Goal: Task Accomplishment & Management: Use online tool/utility

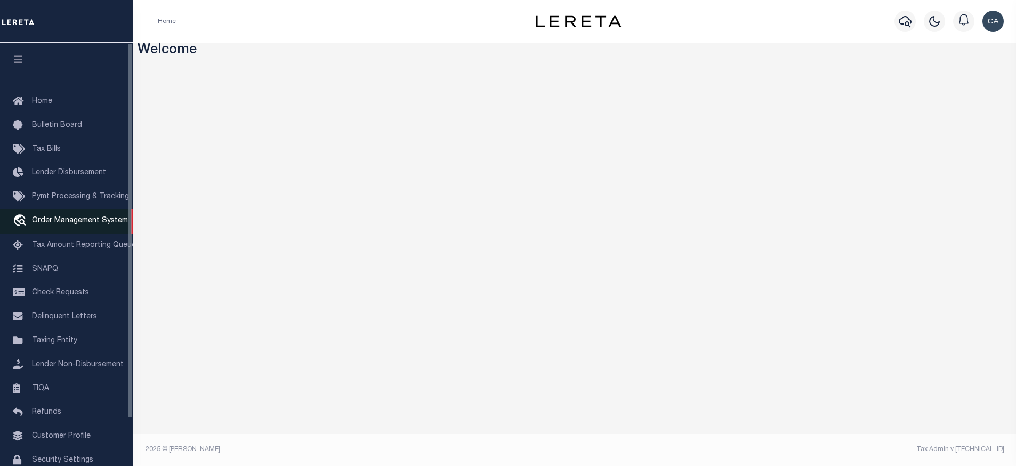
click at [98, 224] on span "Order Management System" at bounding box center [80, 220] width 96 height 7
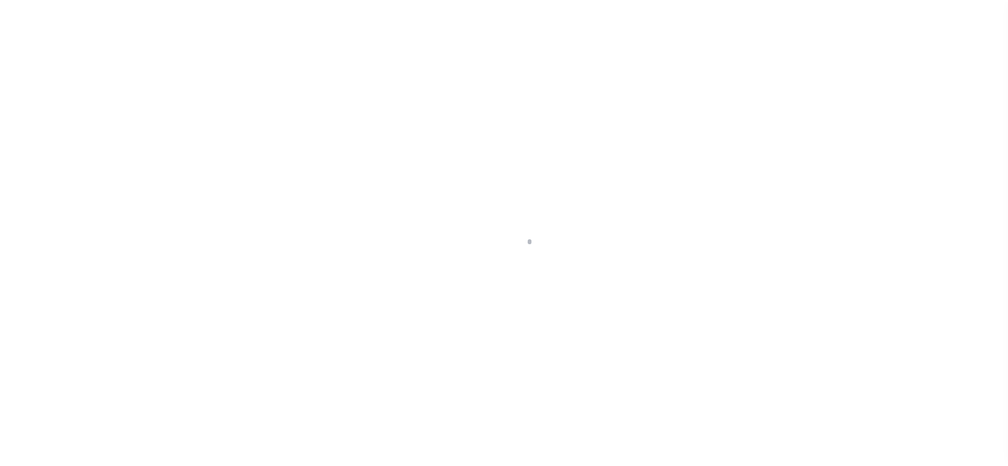
scroll to position [53, 0]
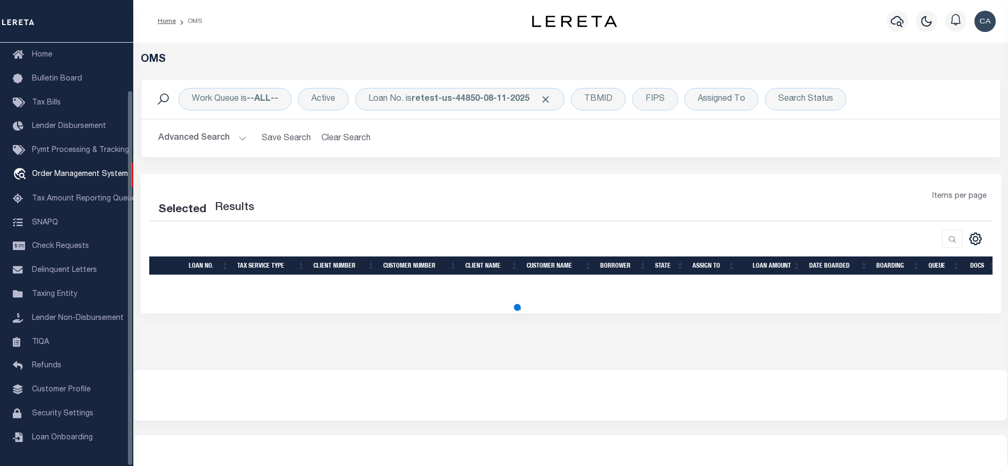
select select "200"
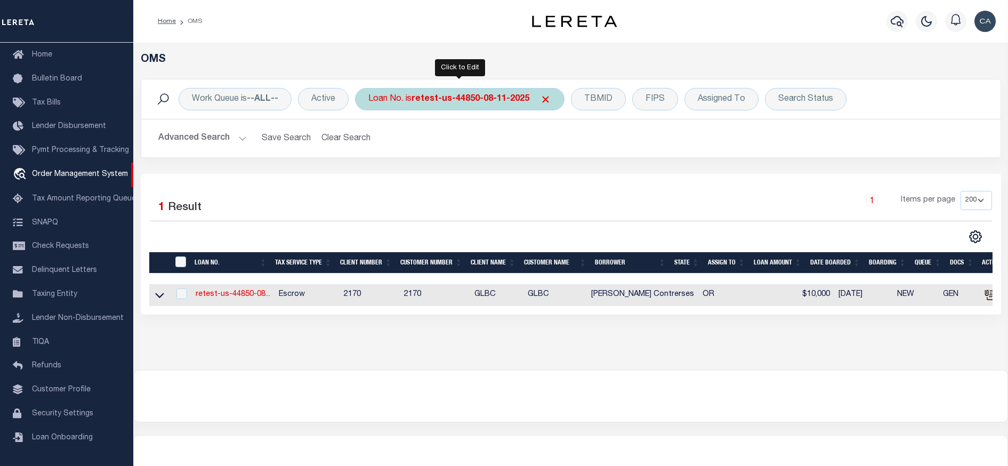
click at [550, 101] on div "Loan No. is retest-us-44850-08-11-2025" at bounding box center [460, 99] width 210 height 22
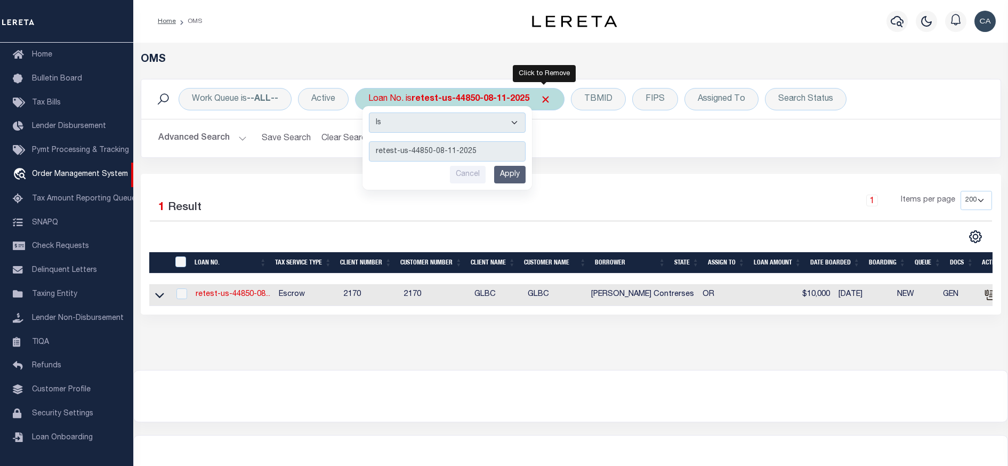
click at [544, 99] on span "Click to Remove" at bounding box center [545, 99] width 11 height 11
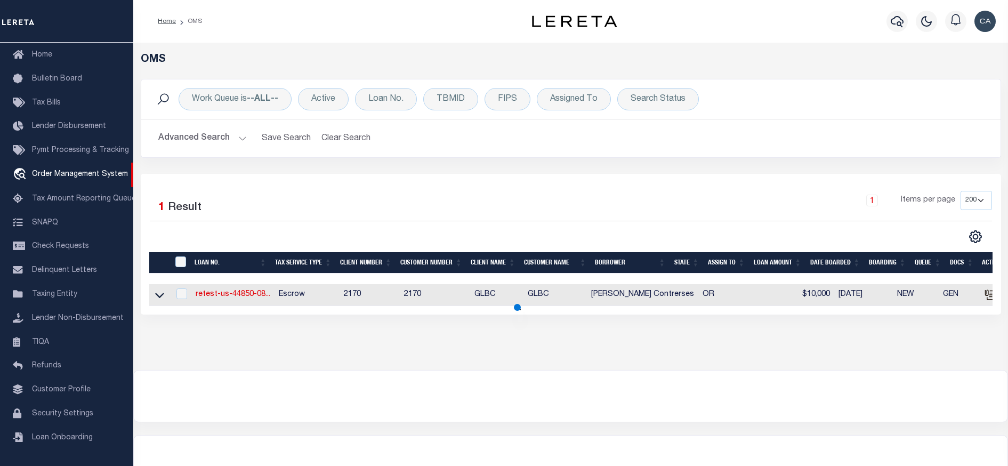
click at [557, 240] on div at bounding box center [360, 237] width 421 height 14
click at [381, 221] on div "Selected 1 Result 1 Items per page 10 25 50 100 200" at bounding box center [570, 217] width 859 height 53
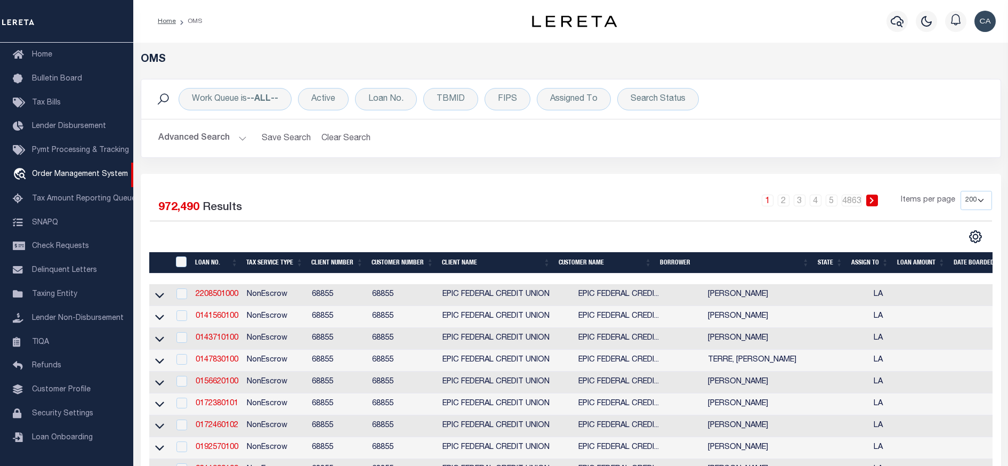
click at [202, 142] on button "Advanced Search" at bounding box center [202, 138] width 88 height 21
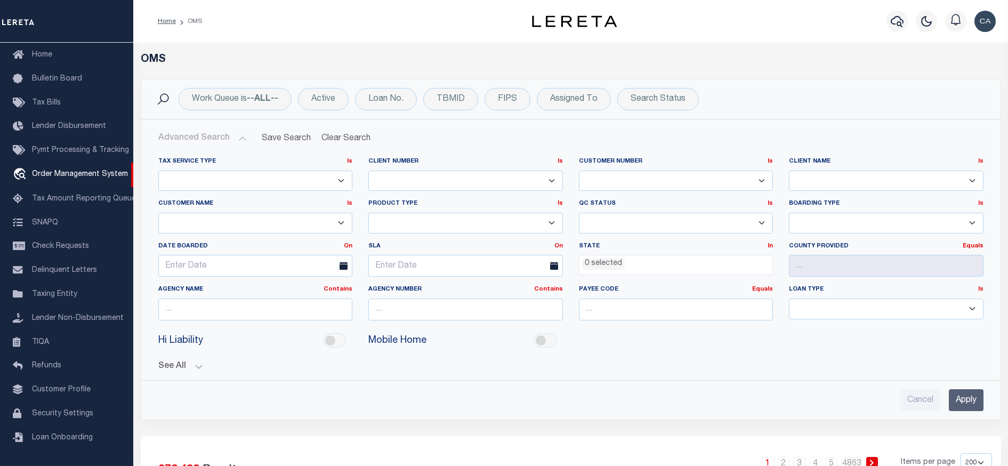
click at [245, 141] on button "Advanced Search" at bounding box center [202, 138] width 88 height 21
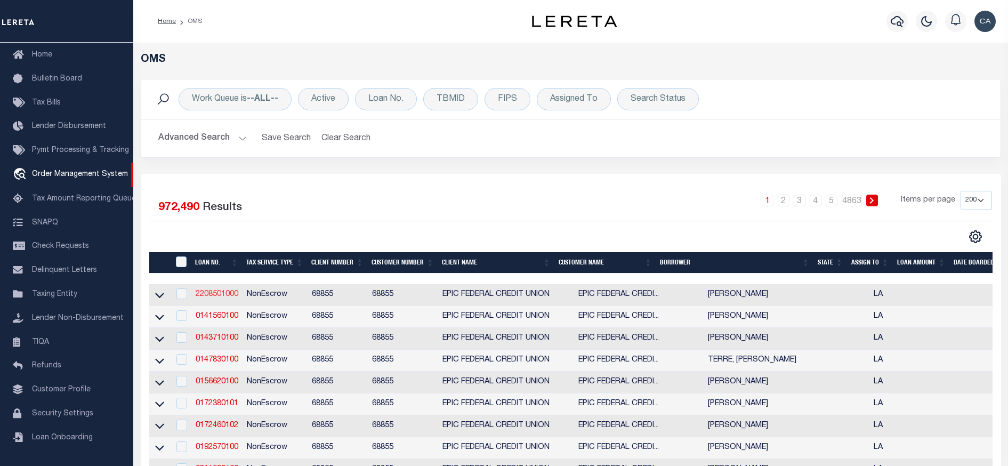
click at [226, 294] on link "2208501000" at bounding box center [217, 294] width 43 height 7
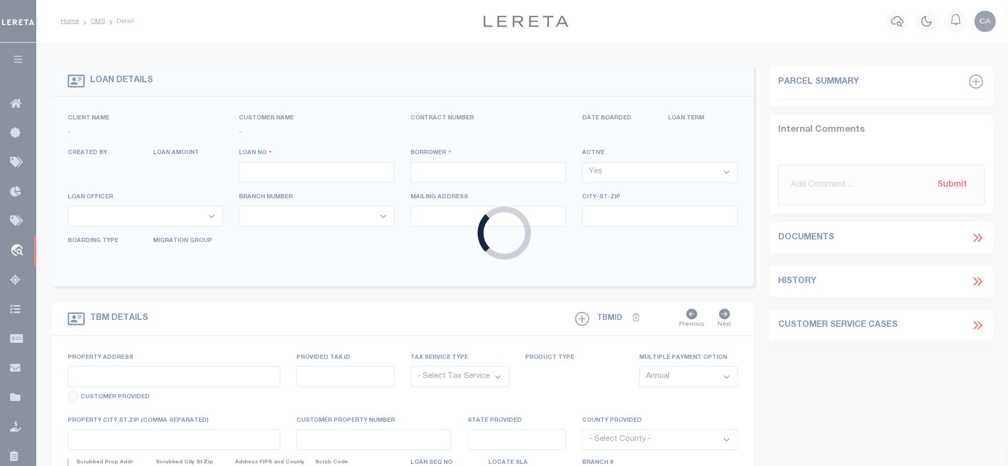
type input "2208501000"
type input "CHAUVIN SUZANNE"
select select
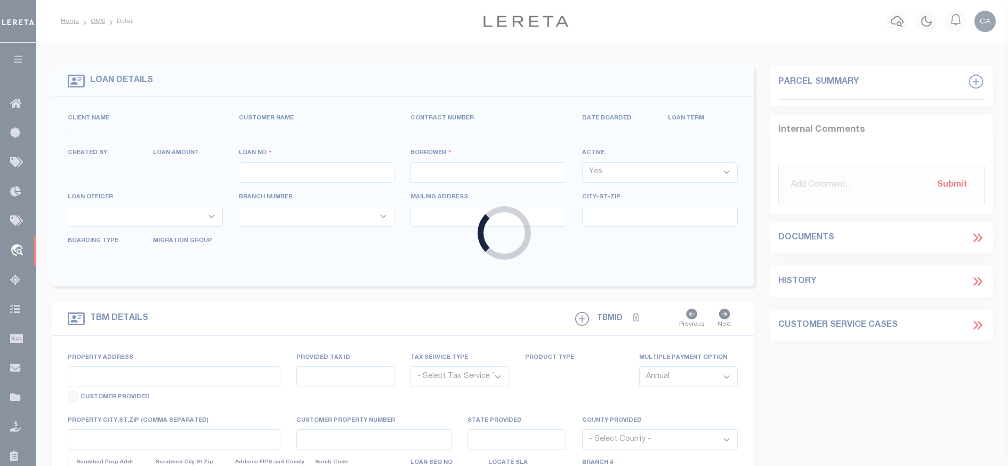
select select
type input "229 LAKE AVENUE"
radio input "true"
select select "NonEscrow"
select select
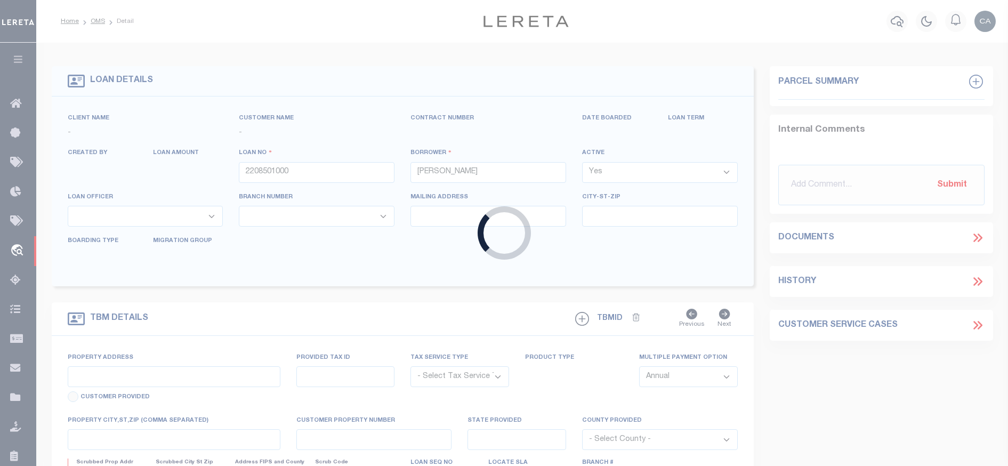
type input "METAIRIE LA 70005"
type input "2208501000"
type input "LA"
type textarea "THE EAST 1 4 OF THE NORTHWEST 1 4 OF THE SOUTHEAST 1 4 OF SECTION 31 TOWNSHIP30…"
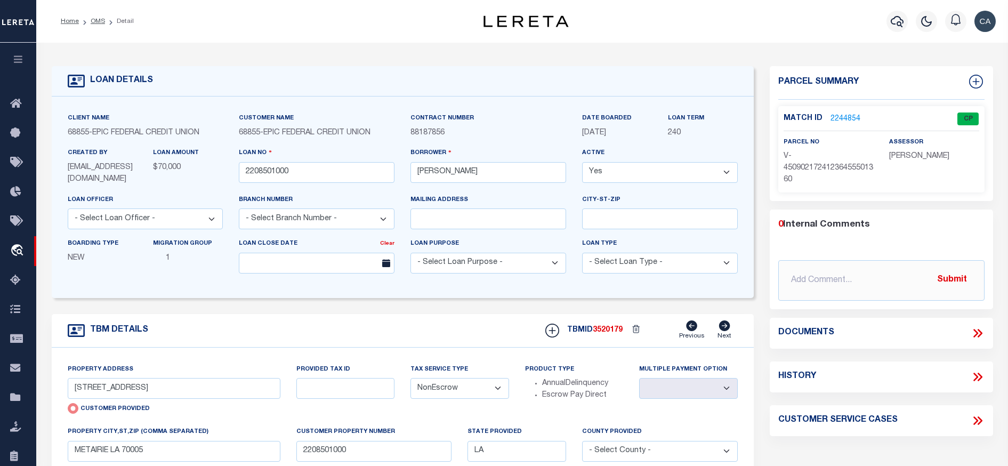
click at [26, 54] on button "button" at bounding box center [18, 61] width 36 height 36
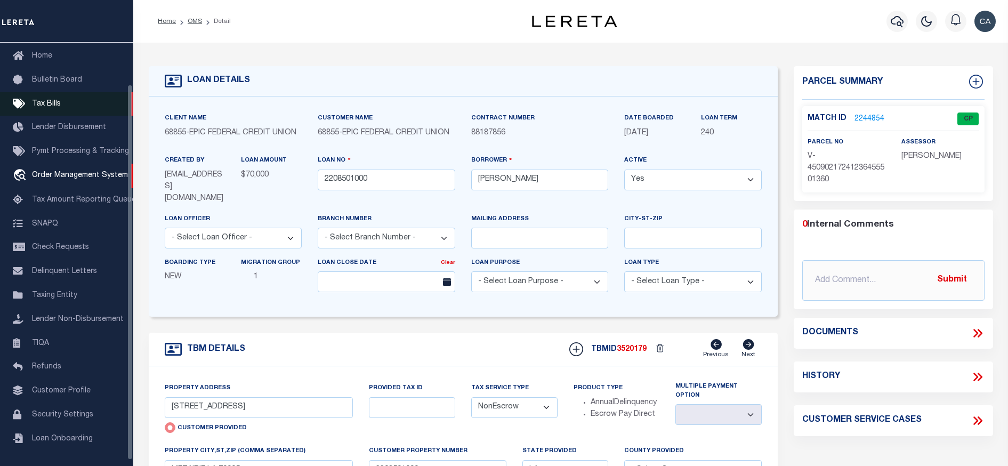
scroll to position [47, 0]
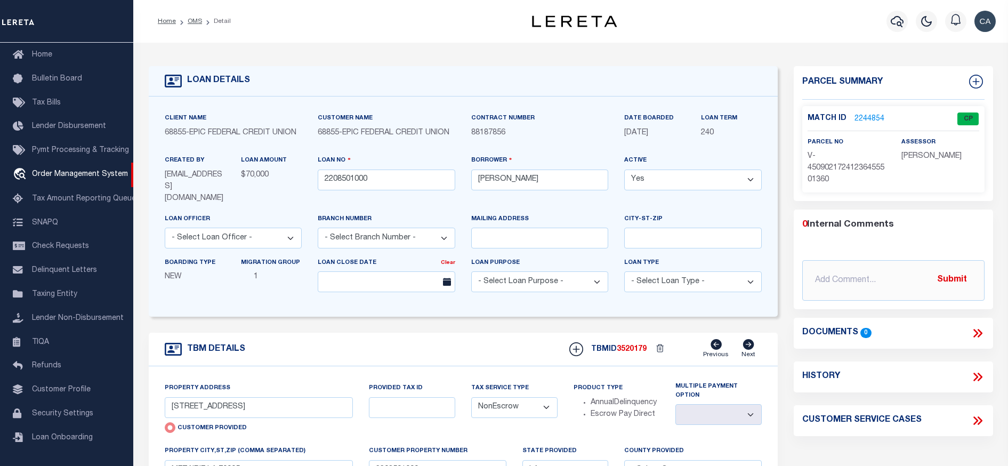
click at [577, 128] on p "88187856" at bounding box center [540, 133] width 138 height 12
drag, startPoint x: 462, startPoint y: 157, endPoint x: 550, endPoint y: 152, distance: 88.1
click at [550, 152] on div "Client Name 68855 - EPIC FEDERAL CREDIT UNION Customer Name 68855 - EPIC FEDERA…" at bounding box center [464, 206] width 614 height 188
click at [587, 150] on div "Contract Number 88187856" at bounding box center [540, 133] width 154 height 42
click at [873, 120] on link "2244854" at bounding box center [870, 119] width 30 height 11
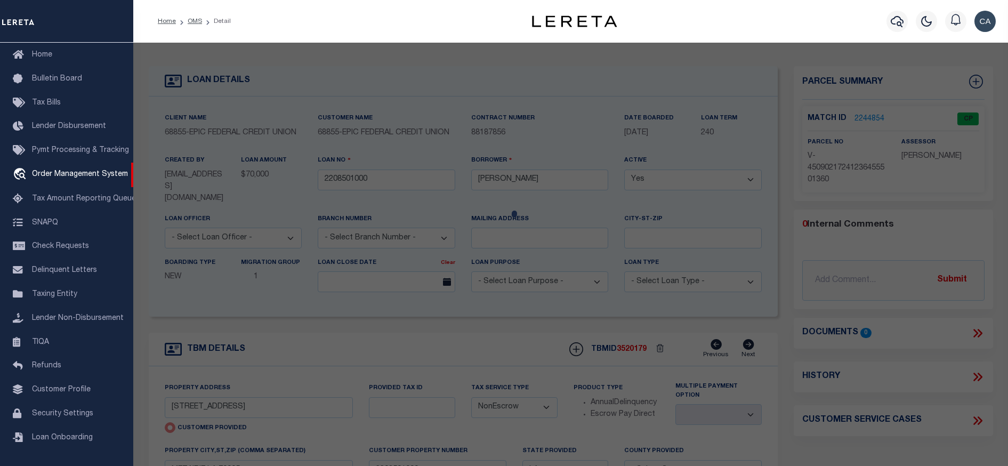
checkbox input "false"
select select "CP"
type input "229 LAKE AVENUE"
type input "METAIRIE LA 70005"
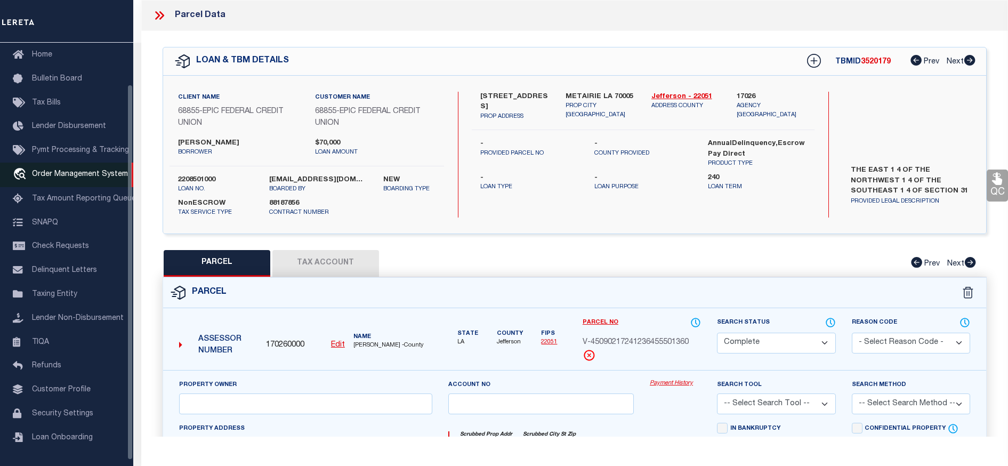
click at [87, 182] on link "travel_explore Order Management System" at bounding box center [66, 175] width 133 height 25
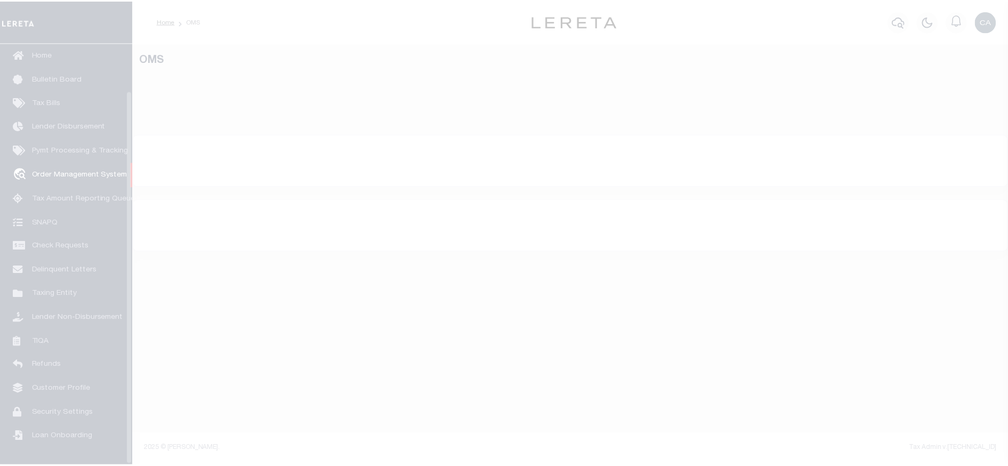
scroll to position [53, 0]
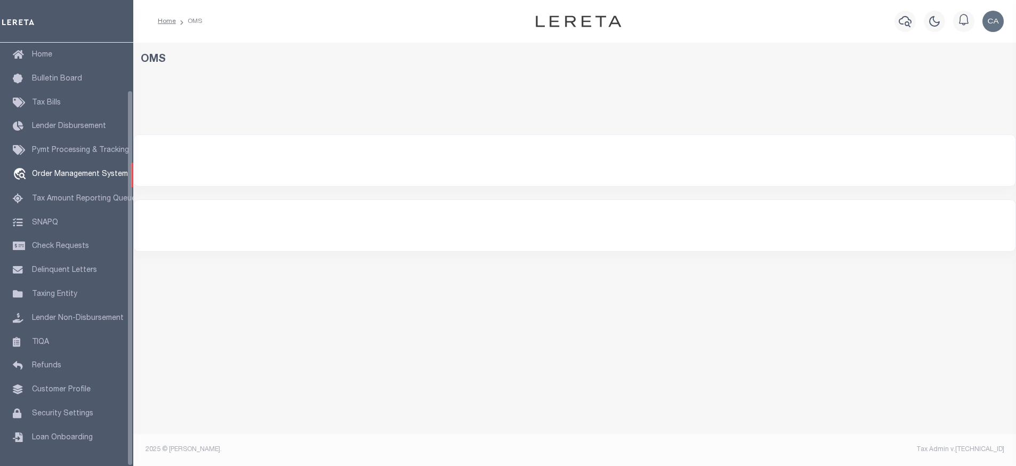
select select "200"
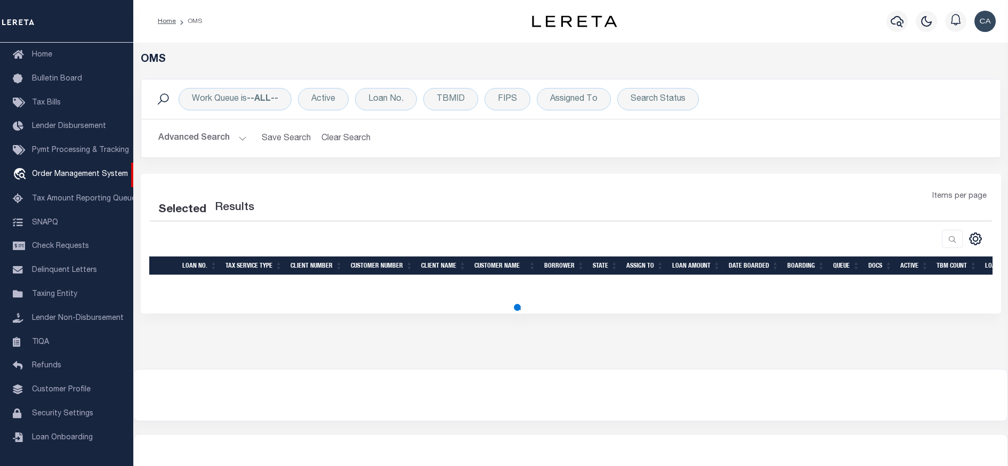
select select "200"
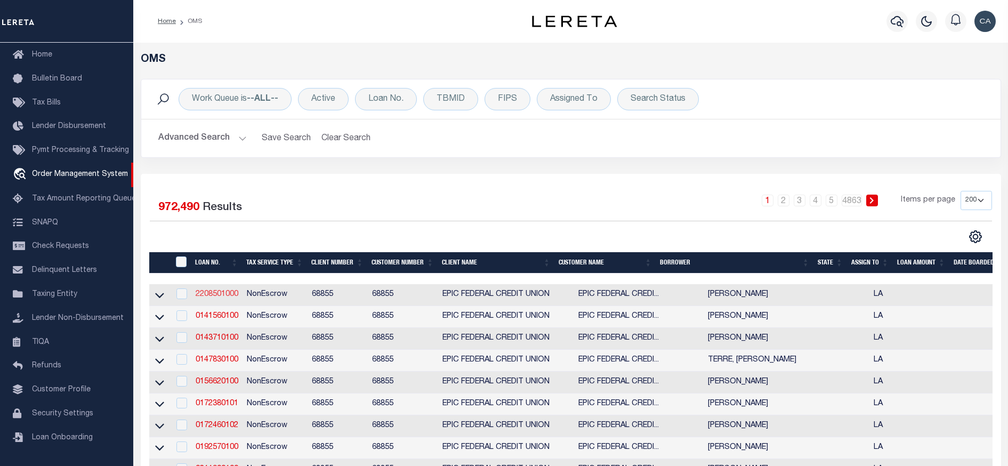
click at [208, 294] on link "2208501000" at bounding box center [217, 294] width 43 height 7
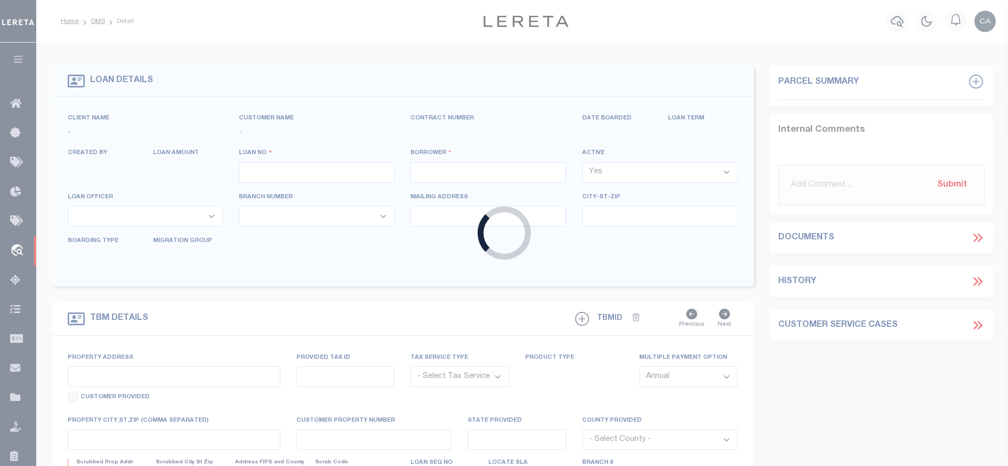
type input "2208501000"
type input "CHAUVIN SUZANNE"
select select
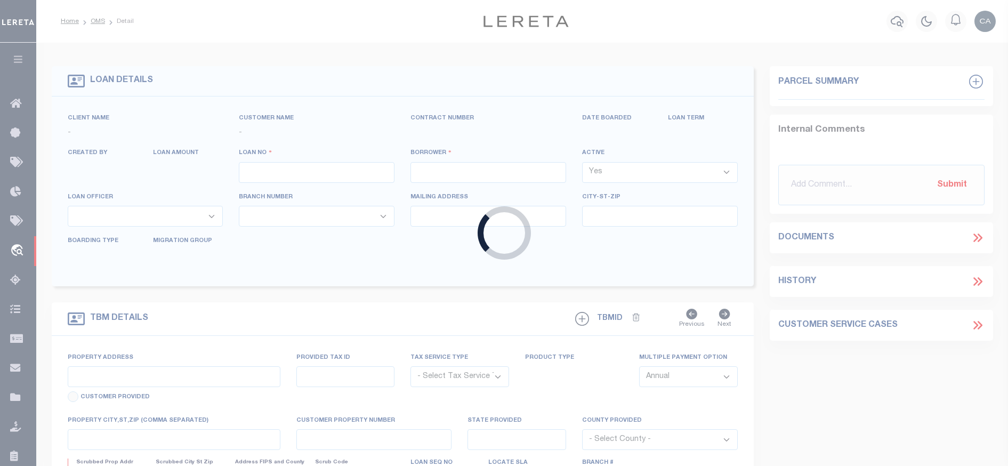
select select
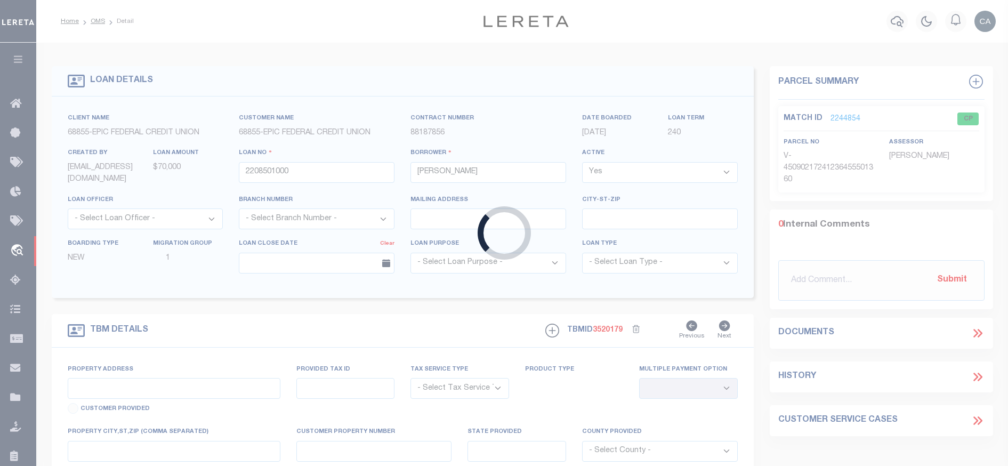
type input "229 LAKE AVENUE"
radio input "true"
select select "NonEscrow"
select select
type input "METAIRIE LA 70005"
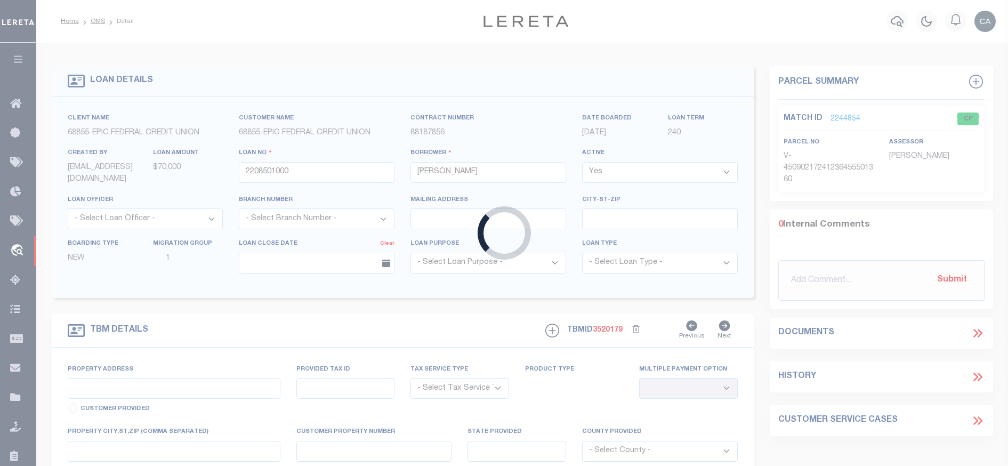
type input "2208501000"
type input "LA"
type textarea "THE EAST 1 4 OF THE NORTHWEST 1 4 OF THE SOUTHEAST 1 4 OF SECTION 31 TOWNSHIP30…"
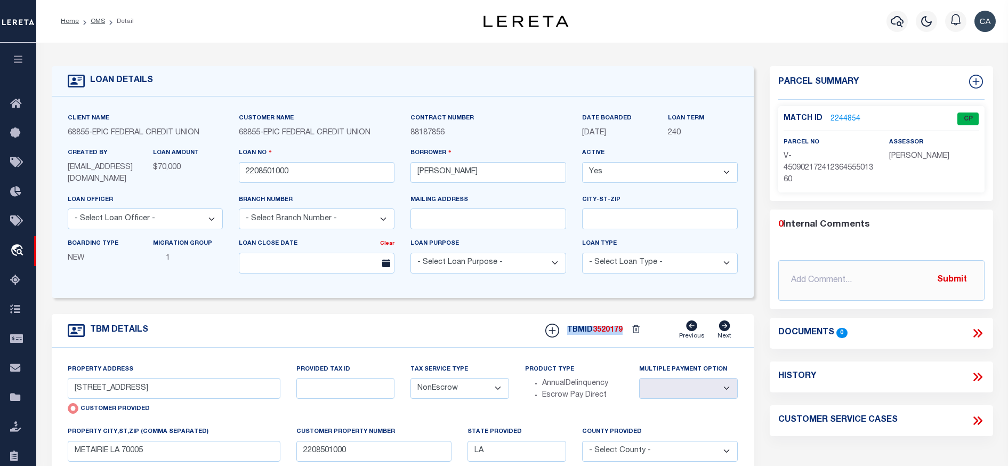
drag, startPoint x: 522, startPoint y: 344, endPoint x: 621, endPoint y: 340, distance: 98.7
click at [621, 340] on div "TBM DETAILS TBMID 3520179 Previous Next" at bounding box center [403, 331] width 702 height 34
click at [621, 344] on div "TBM DETAILS TBMID 3520179 Previous Next" at bounding box center [403, 331] width 702 height 34
click at [620, 345] on div "TBM DETAILS TBMID 3520179 Previous Next" at bounding box center [403, 331] width 702 height 34
click at [617, 348] on div "TBM DETAILS TBMID 3520179 Previous Next" at bounding box center [403, 331] width 702 height 34
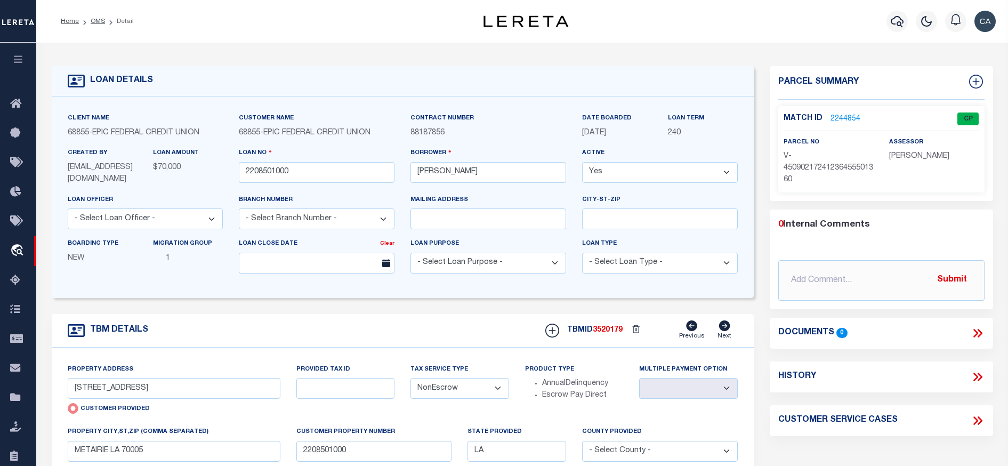
click at [18, 60] on icon "button" at bounding box center [18, 59] width 12 height 10
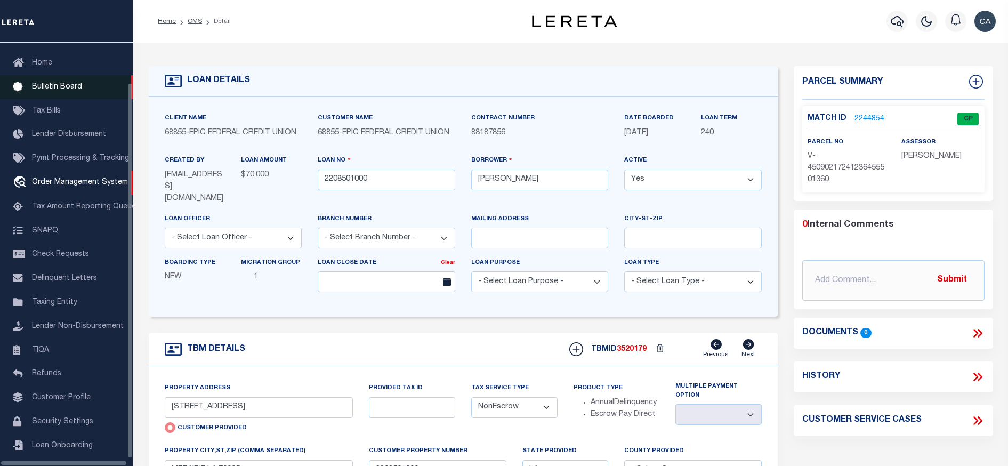
scroll to position [46, 0]
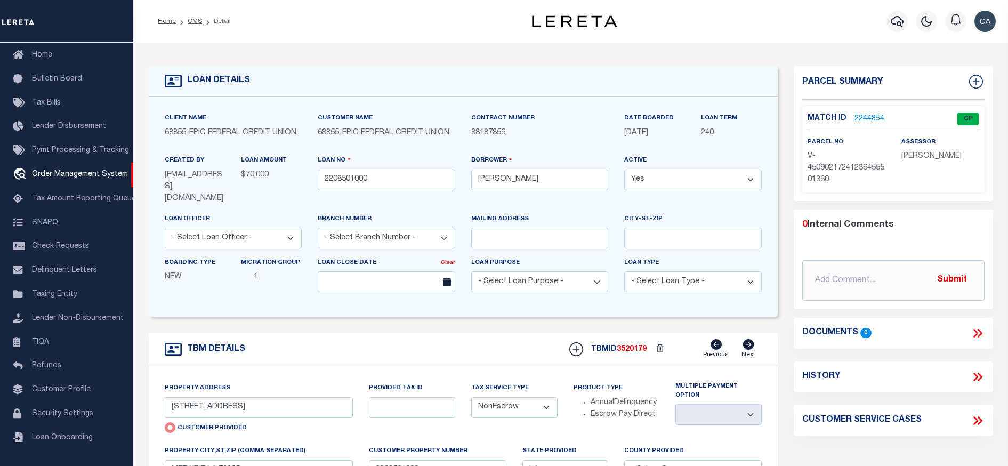
click at [434, 360] on div "TBM DETAILS TBMID 3520179 Previous Next" at bounding box center [464, 350] width 630 height 34
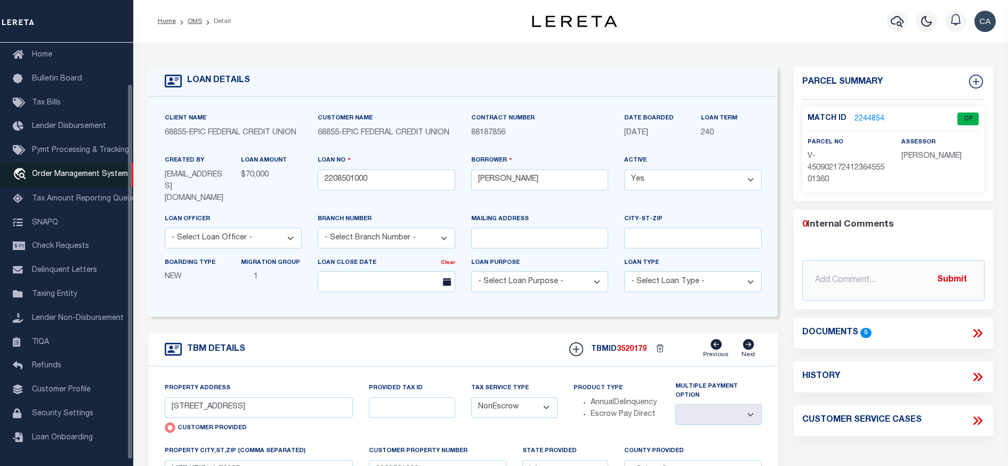
click at [100, 176] on span "Order Management System" at bounding box center [80, 174] width 96 height 7
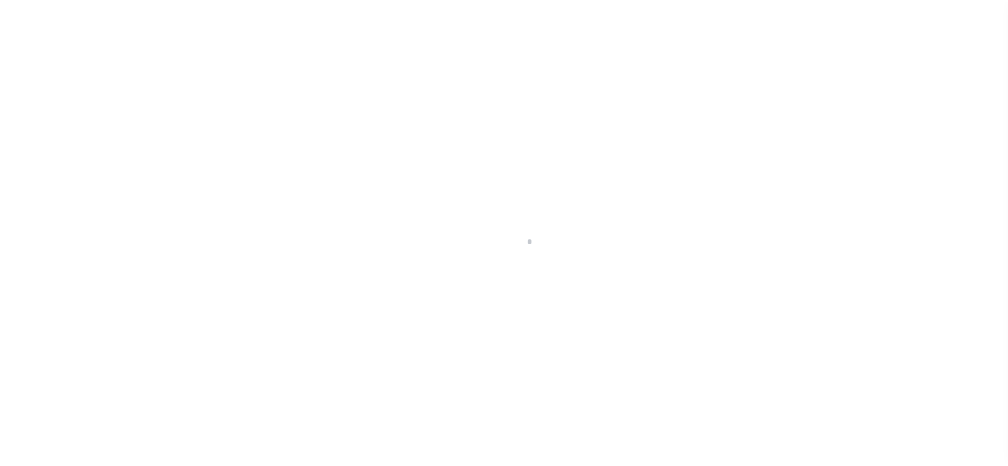
scroll to position [53, 0]
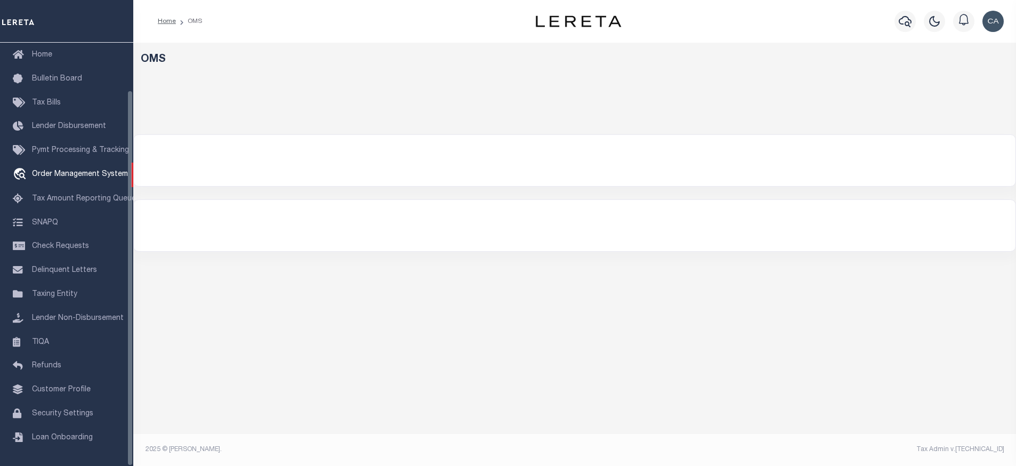
select select "200"
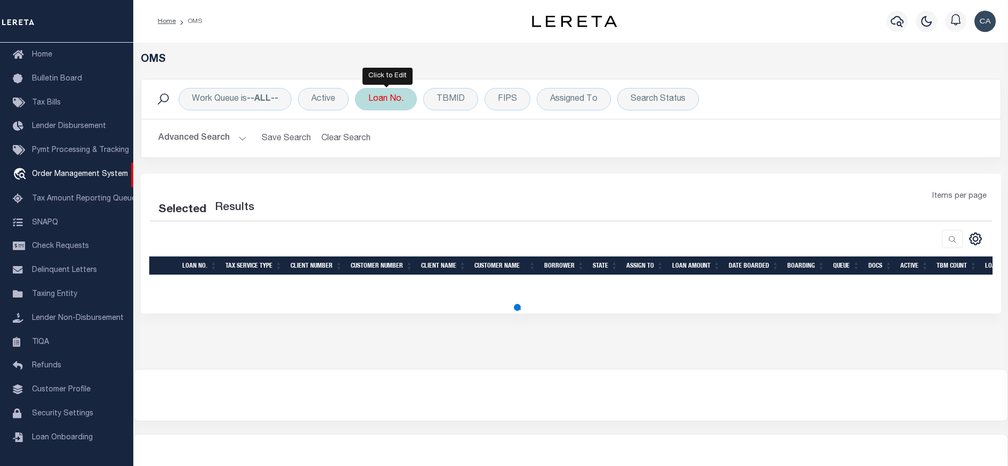
click at [381, 104] on div "Loan No." at bounding box center [386, 99] width 62 height 22
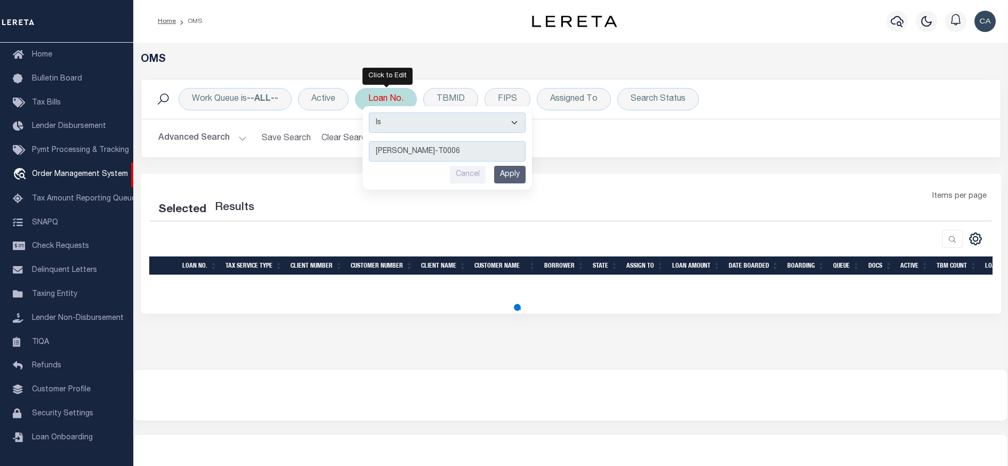
type input "[PERSON_NAME]-T0006"
click at [512, 176] on input "Apply" at bounding box center [509, 175] width 31 height 18
select select "200"
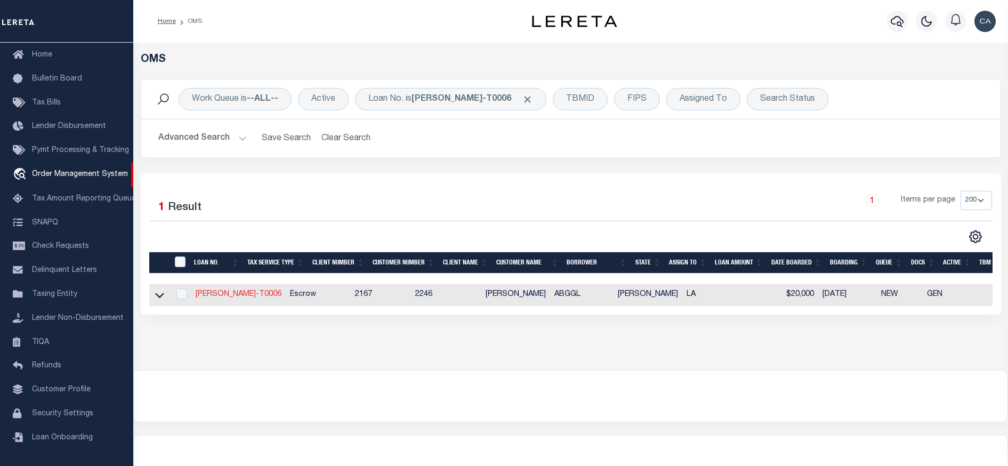
click at [215, 292] on link "LLEW-T0006" at bounding box center [239, 294] width 86 height 7
type input "LLEW-T0006"
type input "MICHAEL SCOTT"
select select
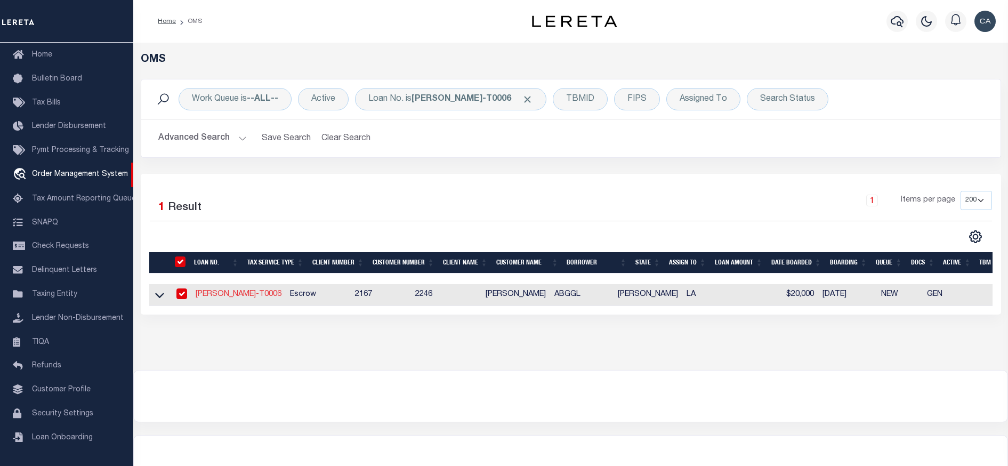
type input "136 E RAILROAD AVE"
type input "INDEPENDENCE LA 70443-2708"
type input "06/28/2025"
select select "10"
select select "Escrow"
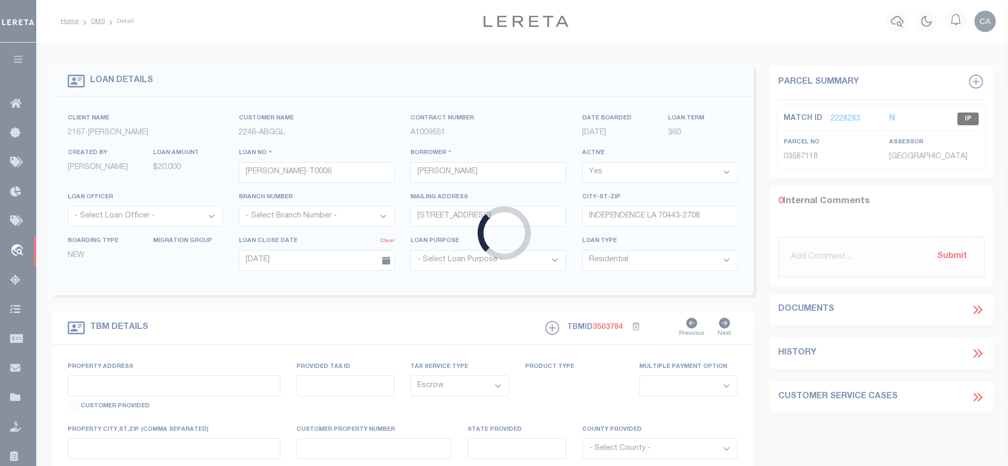
type input "136 E RAILROAD AVE"
type input "03587118"
select select
type input "INDEPENDENCE LA 70443-2708"
type input "LA"
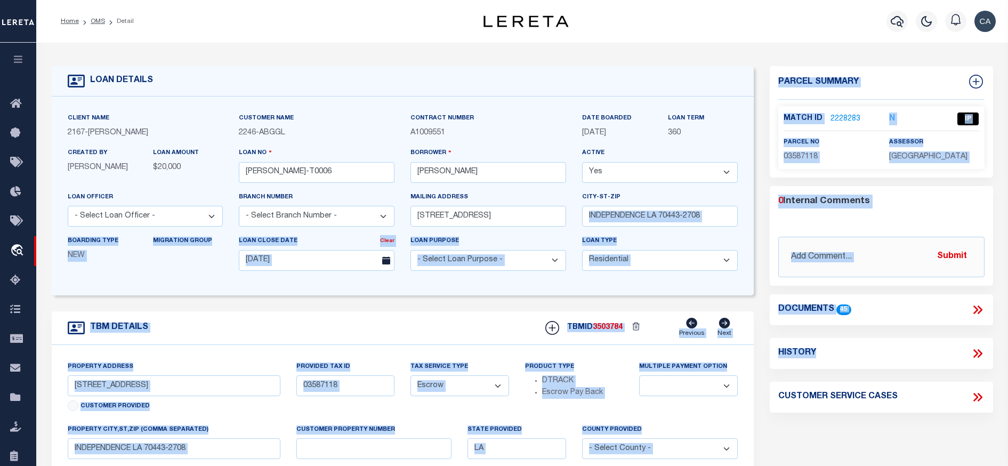
drag, startPoint x: 753, startPoint y: 202, endPoint x: 865, endPoint y: 332, distance: 172.0
click at [865, 332] on div "LOAN DETAILS Client Name 2167 - Matt Demo Customer Name" at bounding box center [522, 354] width 957 height 603
click at [763, 290] on div "Parcel Summary Match ID 2228283 N parcel no 03587118 assessor 0" at bounding box center [881, 361] width 239 height 591
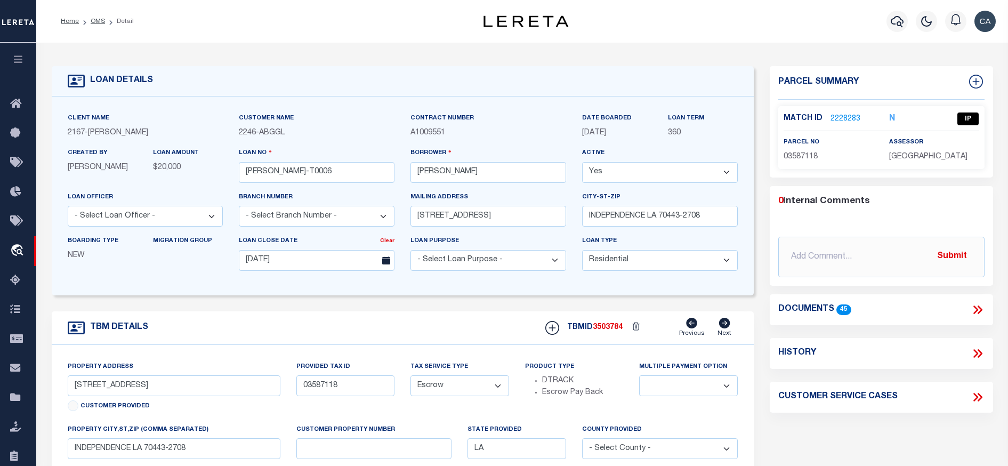
click at [831, 312] on h4 "Documents" at bounding box center [806, 309] width 56 height 10
click at [980, 309] on icon at bounding box center [979, 309] width 5 height 9
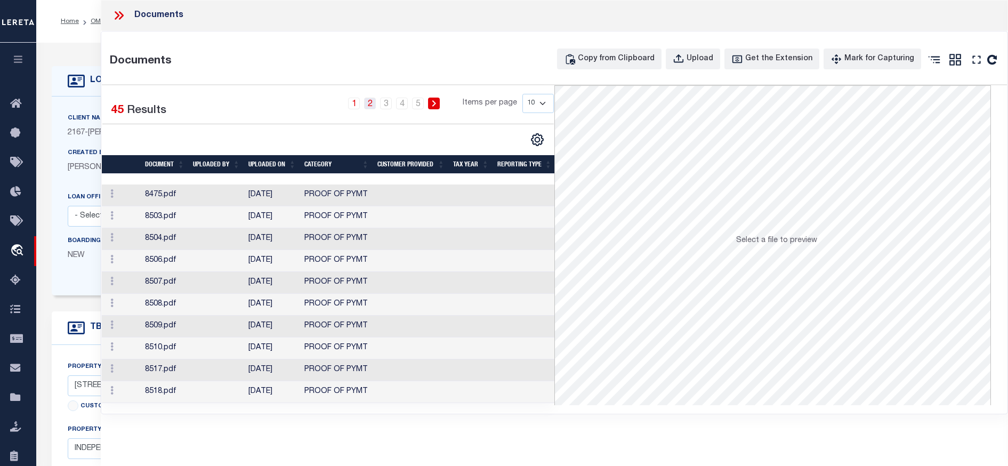
click at [369, 103] on link "2" at bounding box center [370, 104] width 12 height 12
click at [386, 104] on link "3" at bounding box center [386, 104] width 12 height 12
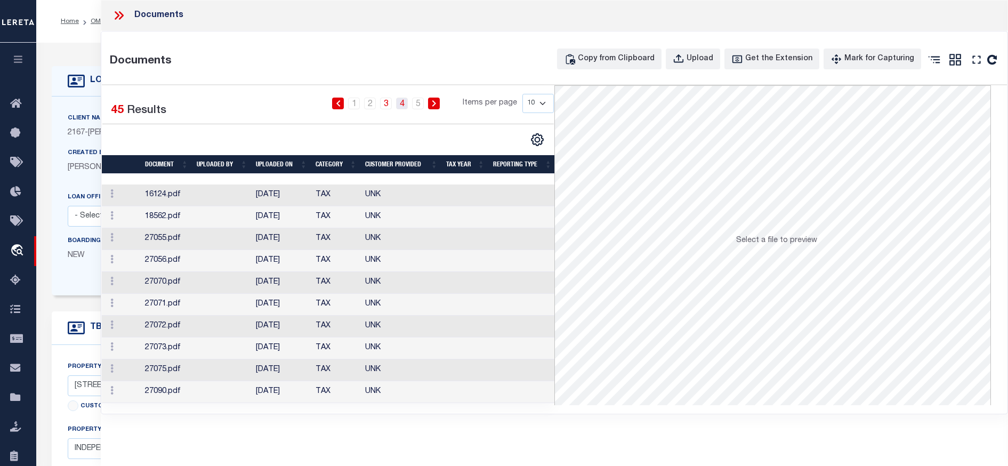
click at [404, 107] on link "4" at bounding box center [402, 104] width 12 height 12
click at [421, 106] on link "5" at bounding box center [418, 104] width 12 height 12
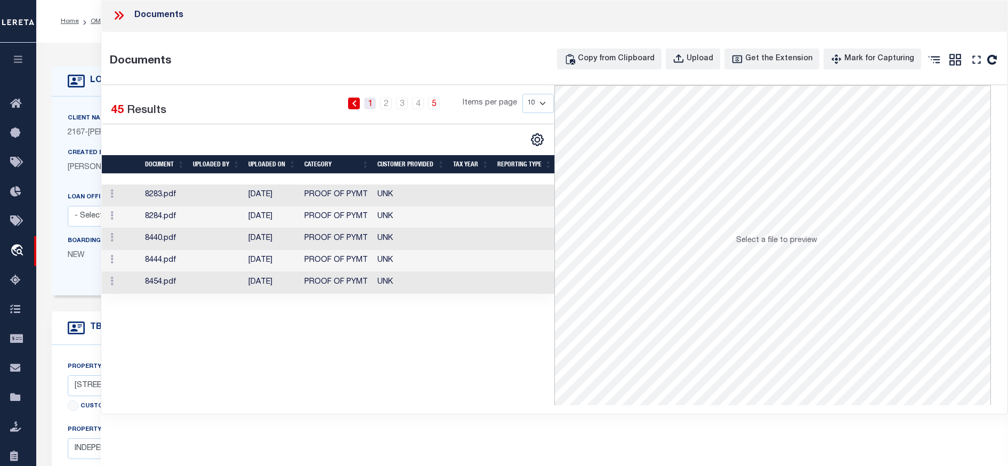
click at [367, 103] on link "1" at bounding box center [370, 104] width 12 height 12
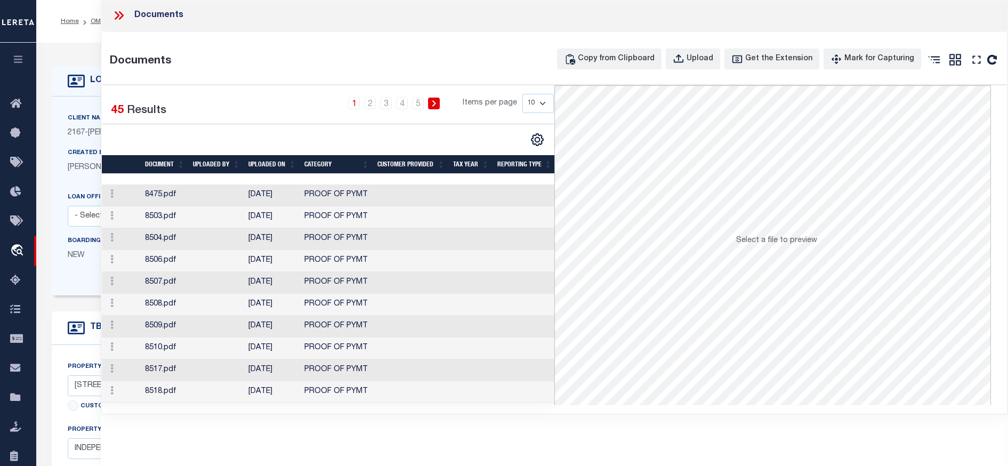
click at [117, 10] on icon at bounding box center [119, 16] width 14 height 14
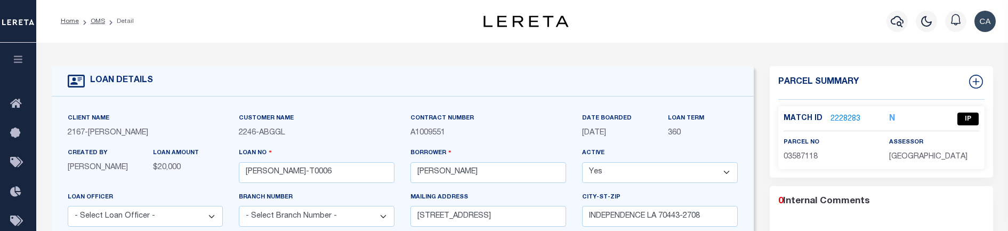
scroll to position [53, 0]
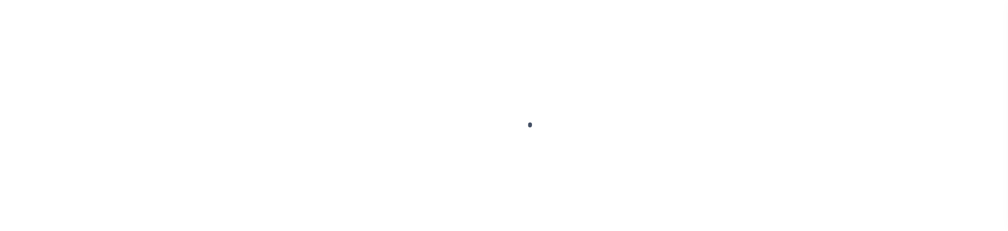
scroll to position [581, 0]
type input "[PERSON_NAME]-T0006"
type input "[PERSON_NAME]"
select select
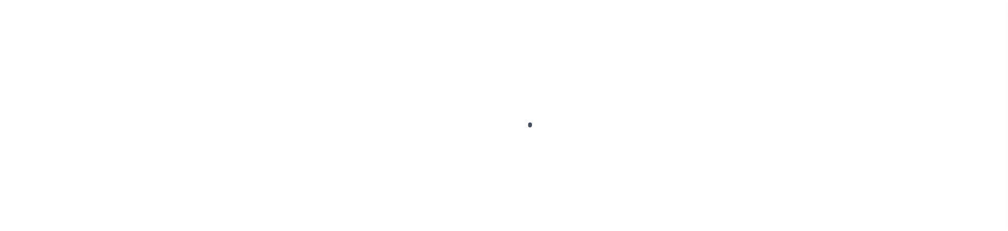
type input "[STREET_ADDRESS]"
type input "INDEPENDENCE LA 70443-2708"
type input "[DATE]"
select select "10"
select select "Escrow"
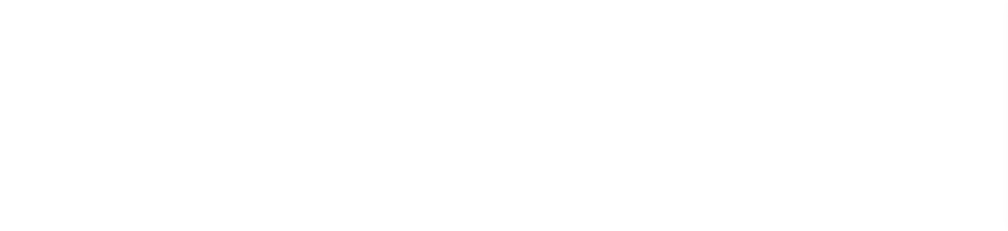
type input "[STREET_ADDRESS]"
type input "03587118"
select select
type input "INDEPENDENCE LA 70443-2708"
type input "LA"
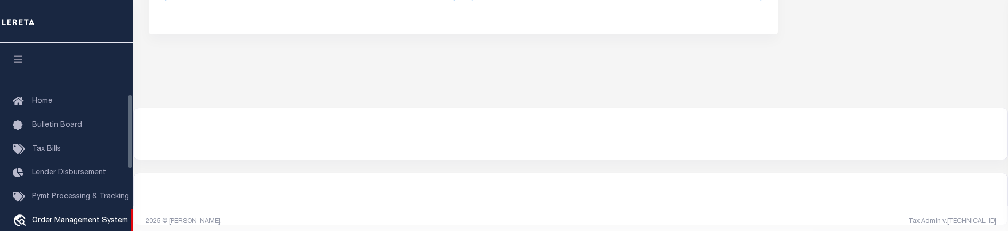
scroll to position [592, 0]
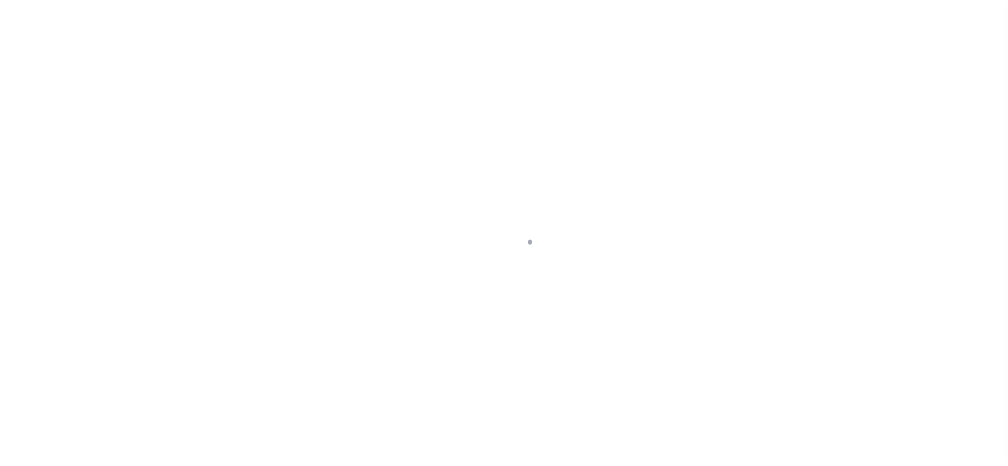
select select "NW2"
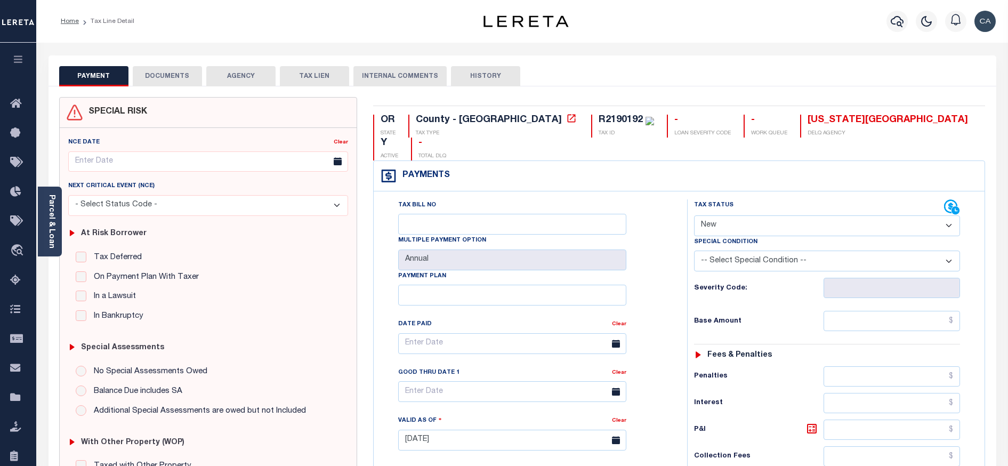
click at [173, 71] on button "DOCUMENTS" at bounding box center [167, 76] width 69 height 20
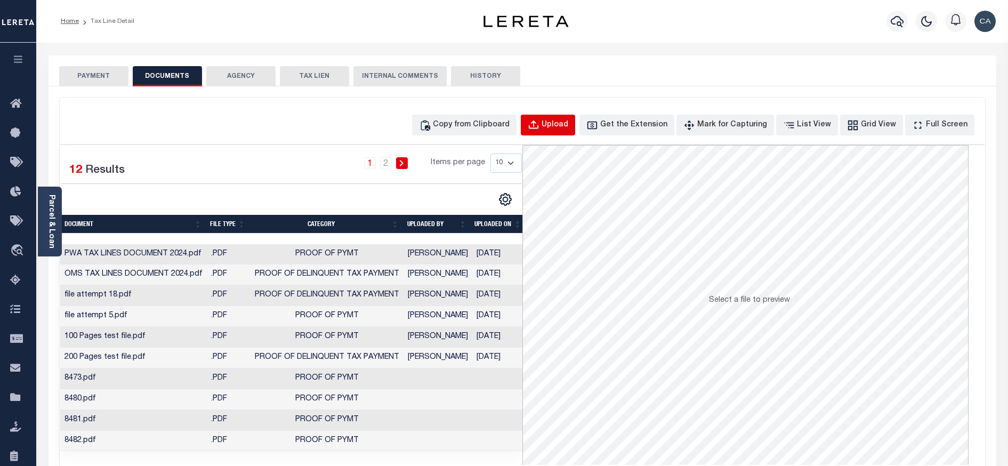
click at [562, 127] on button "Upload" at bounding box center [548, 125] width 54 height 21
select select "POP"
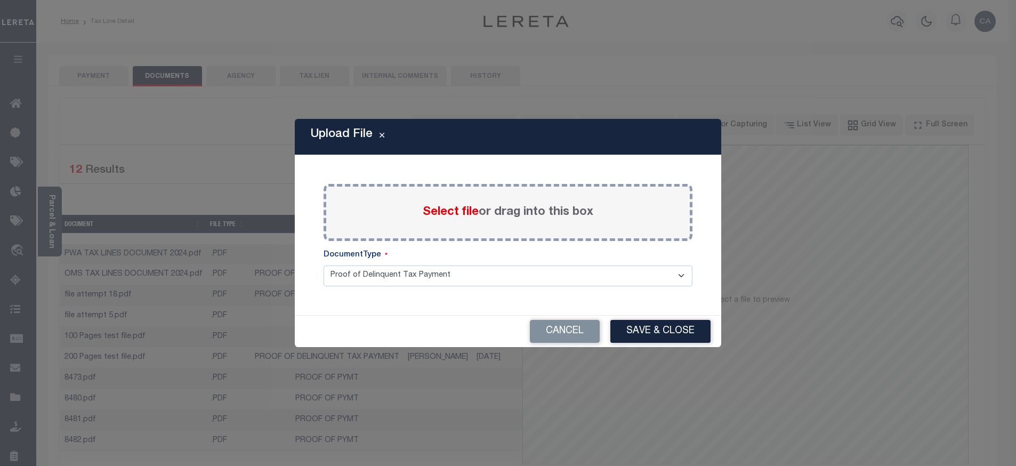
click at [433, 267] on select "Proof of Delinquent Tax Payment" at bounding box center [508, 275] width 369 height 21
click at [438, 229] on div "Select file or drag into this box" at bounding box center [508, 212] width 369 height 57
click at [445, 212] on span "Select file" at bounding box center [451, 212] width 56 height 12
click at [0, 0] on input "Select file or drag into this box" at bounding box center [0, 0] width 0 height 0
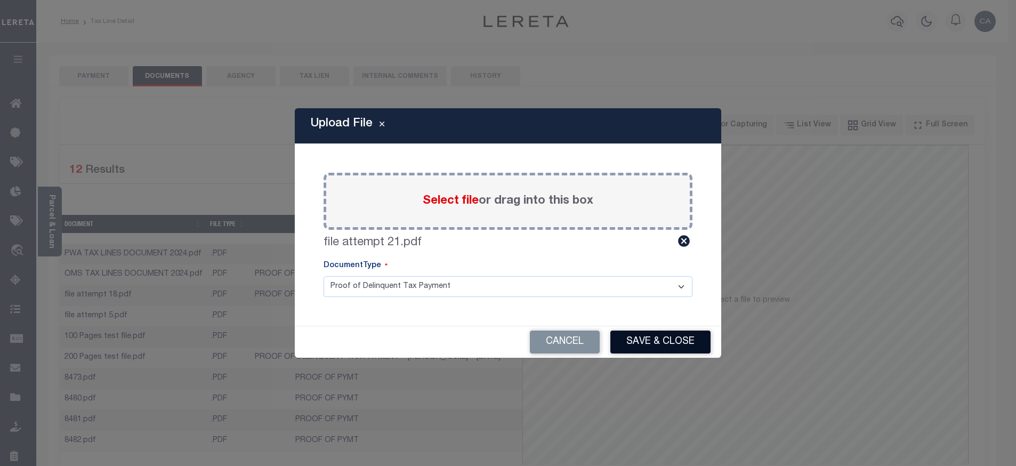
click at [671, 335] on button "Save & Close" at bounding box center [660, 342] width 100 height 23
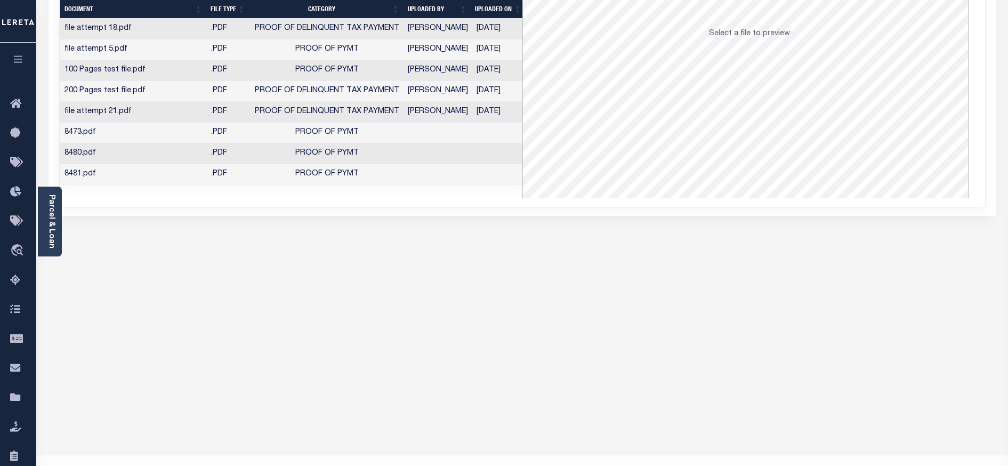
scroll to position [107, 0]
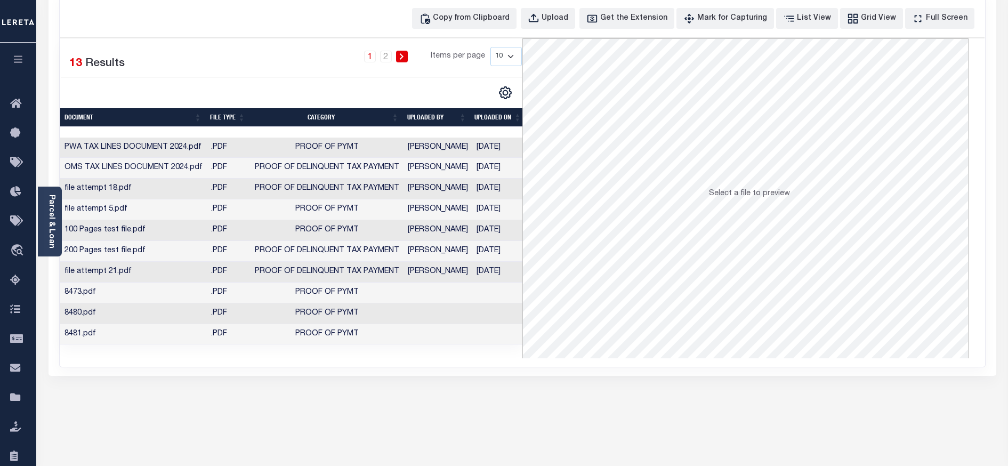
click at [161, 277] on td "file attempt 21.pdf" at bounding box center [133, 272] width 147 height 21
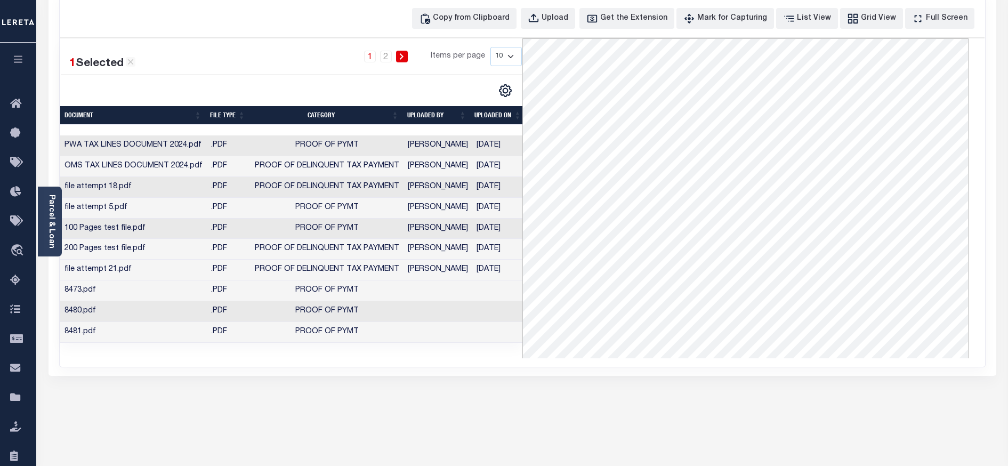
click at [164, 274] on td "file attempt 21.pdf" at bounding box center [133, 270] width 147 height 21
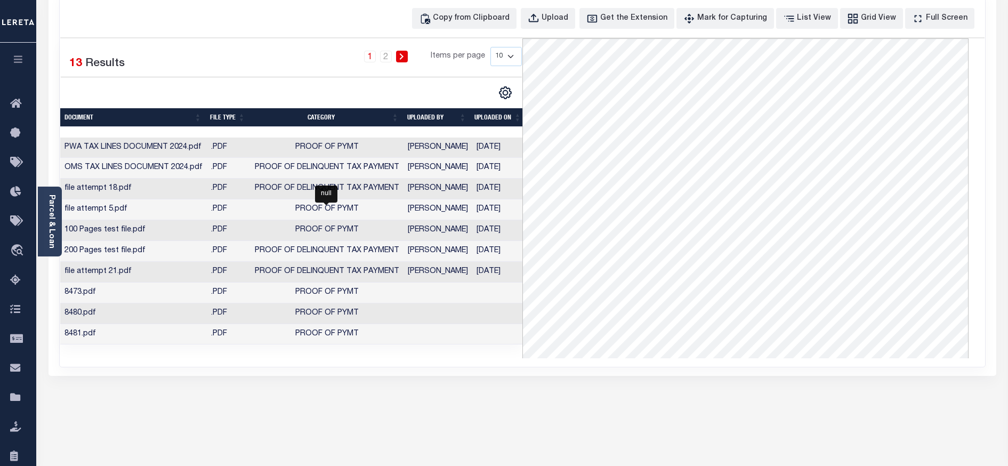
scroll to position [0, 0]
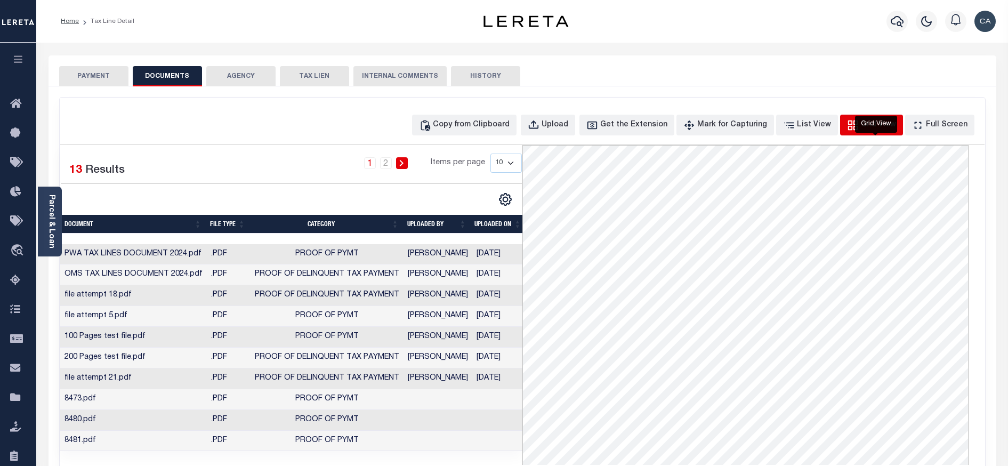
click at [881, 127] on div "Grid View" at bounding box center [878, 125] width 35 height 12
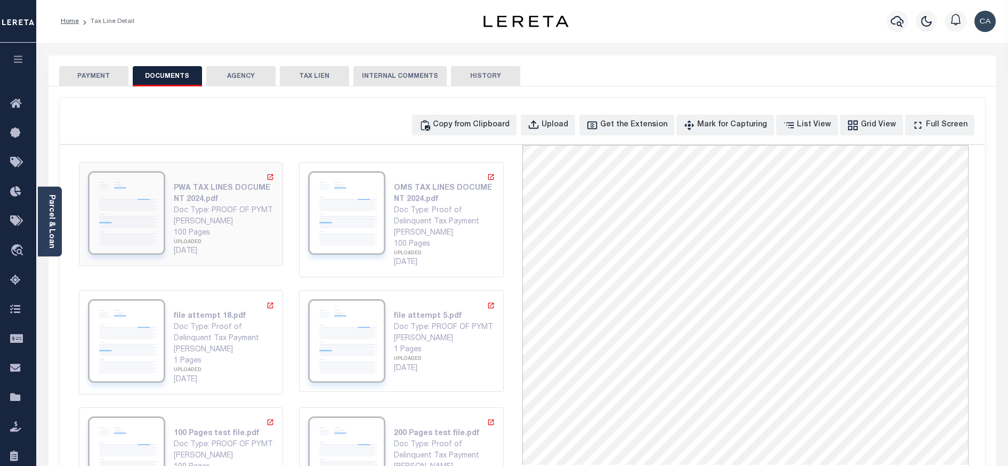
click at [217, 223] on div "[PERSON_NAME]" at bounding box center [224, 221] width 101 height 11
click at [382, 220] on div "OMS TAX LINES DOCUMENT 2024.pdf Doc Type: Proof of Delinquent Tax Payment [PERS…" at bounding box center [401, 219] width 187 height 97
click at [394, 324] on div "Doc Type: PROOF OF PYMT" at bounding box center [444, 327] width 101 height 11
click at [214, 345] on div "[PERSON_NAME]" at bounding box center [224, 349] width 101 height 11
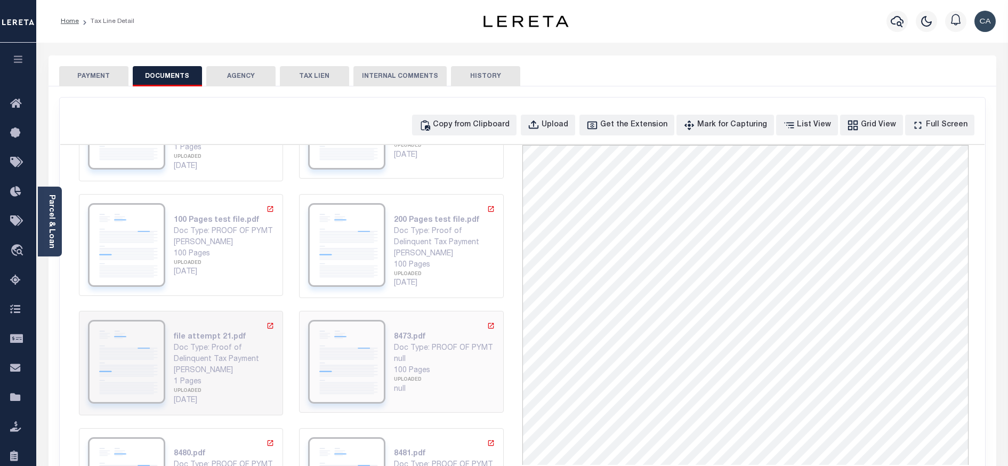
scroll to position [242, 0]
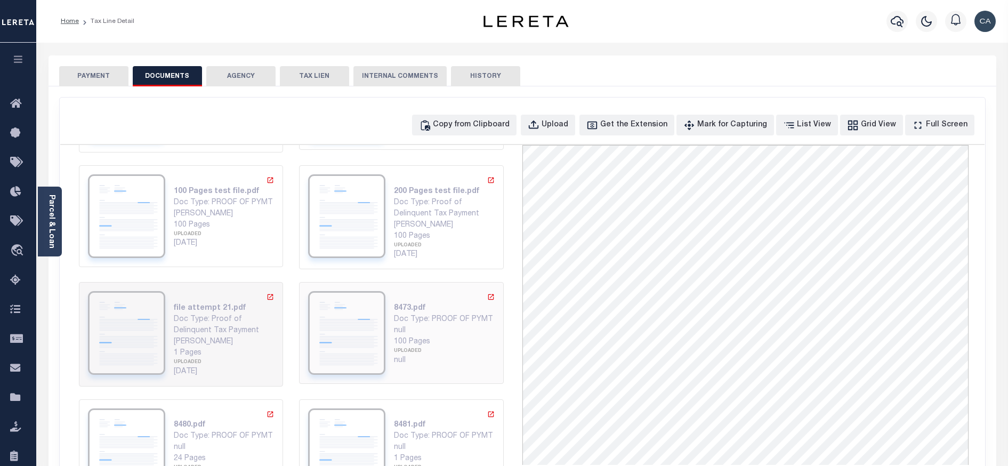
click at [394, 349] on div "UPLOADED" at bounding box center [444, 351] width 101 height 7
click at [229, 348] on div "1 Pages UPLOADED [DATE]" at bounding box center [224, 363] width 101 height 30
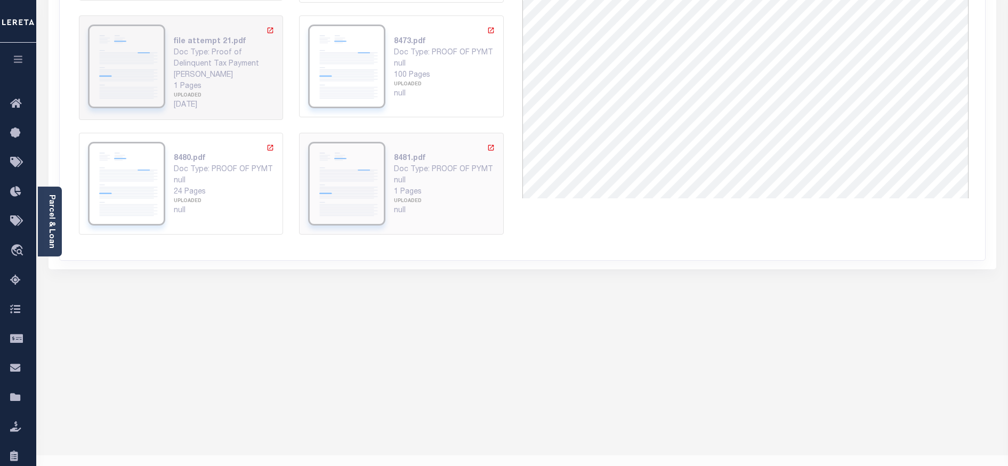
click at [407, 189] on div "1 Pages UPLOADED null" at bounding box center [444, 202] width 101 height 30
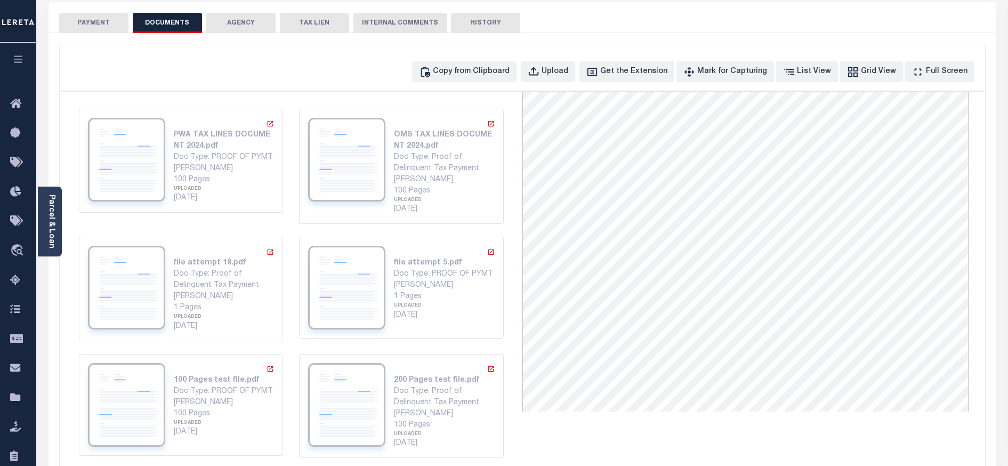
scroll to position [0, 0]
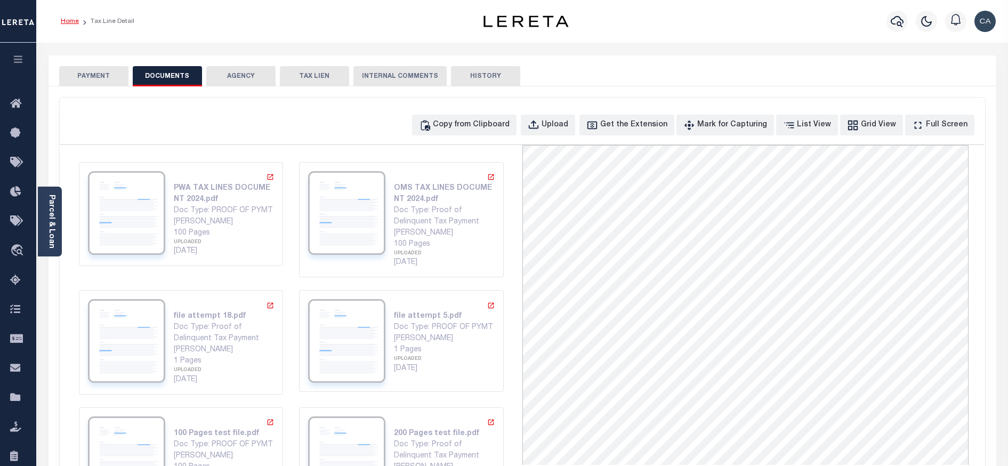
click at [70, 22] on link "Home" at bounding box center [70, 21] width 18 height 6
